Goal: Register for event/course

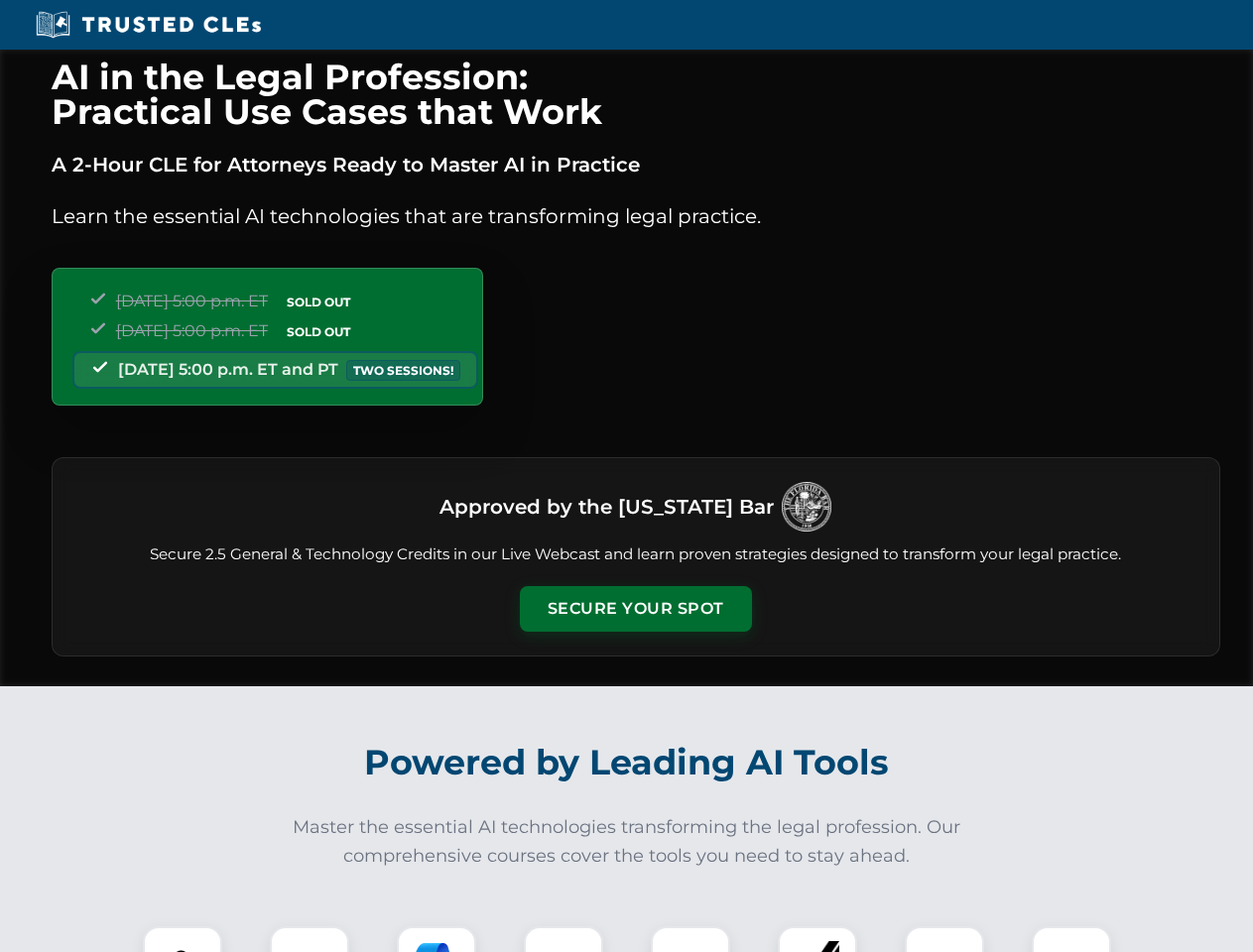
click at [635, 609] on button "Secure Your Spot" at bounding box center [635, 609] width 232 height 46
click at [182, 939] on img at bounding box center [182, 966] width 58 height 58
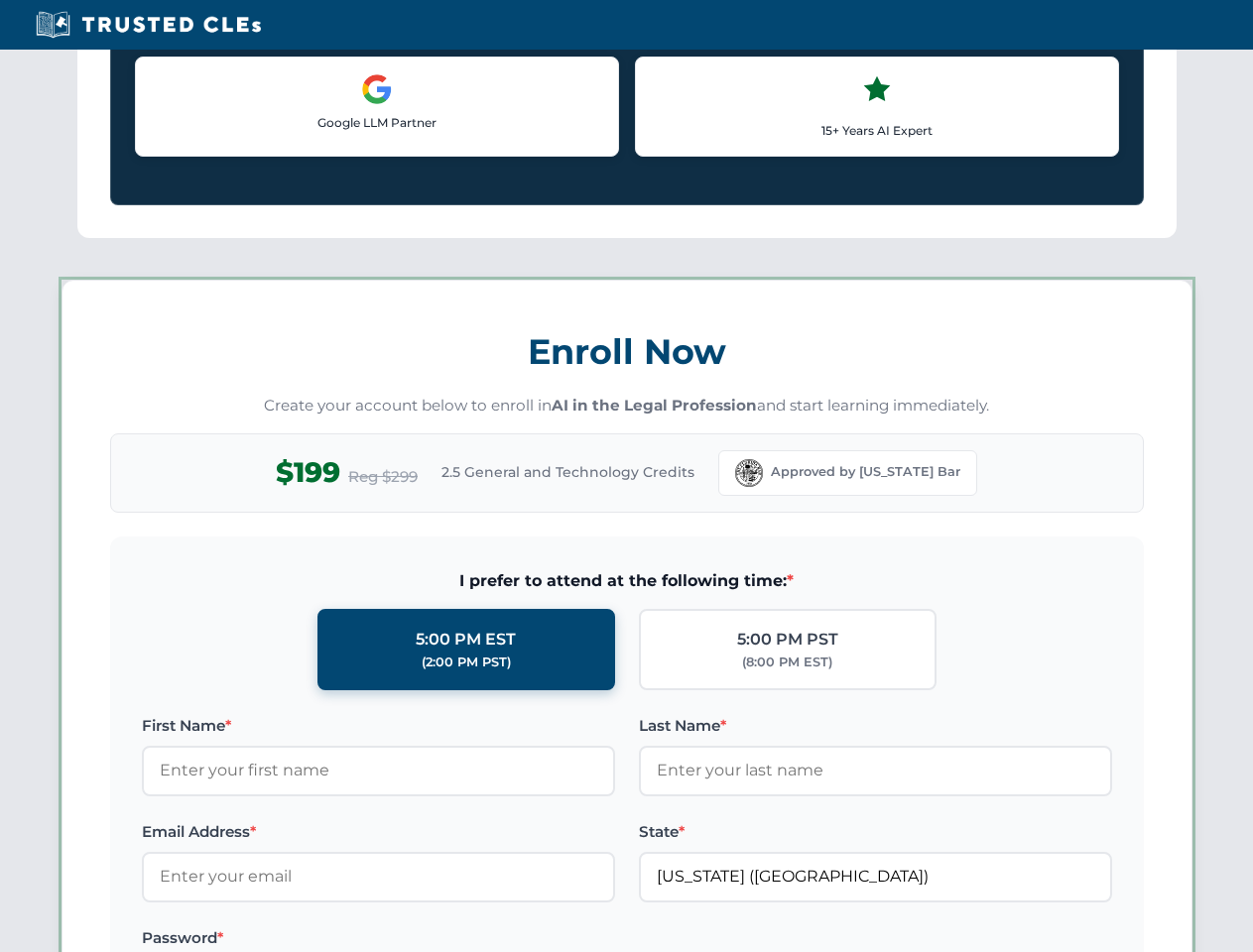
click at [437, 939] on label "Password *" at bounding box center [378, 938] width 473 height 24
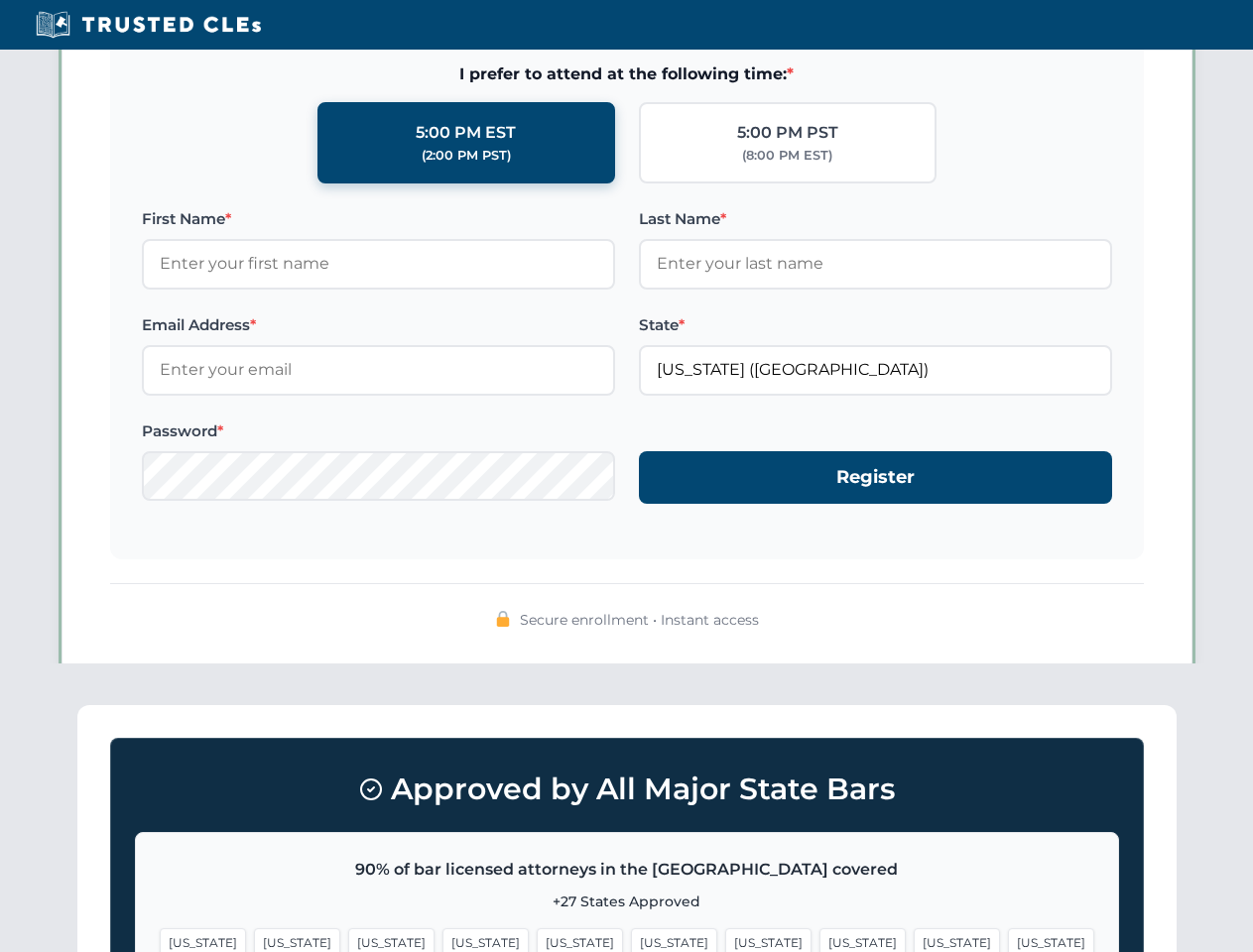
click at [914, 939] on span "[US_STATE]" at bounding box center [956, 942] width 87 height 29
